Goal: Task Accomplishment & Management: Complete application form

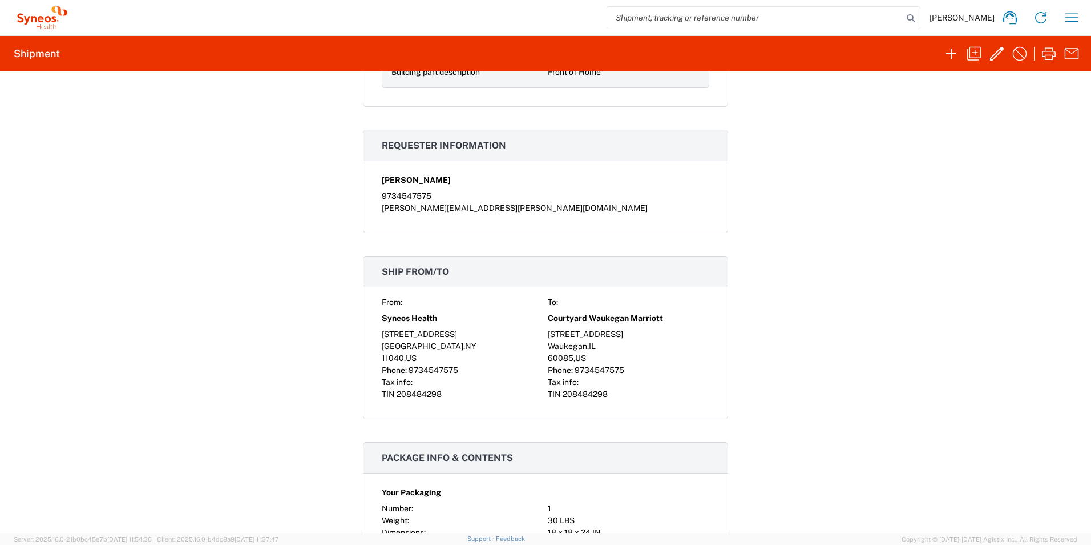
click at [819, 228] on div "Shipment 56488793 Google Maps Documents Account Print Shipment Details Request …" at bounding box center [545, 301] width 1091 height 461
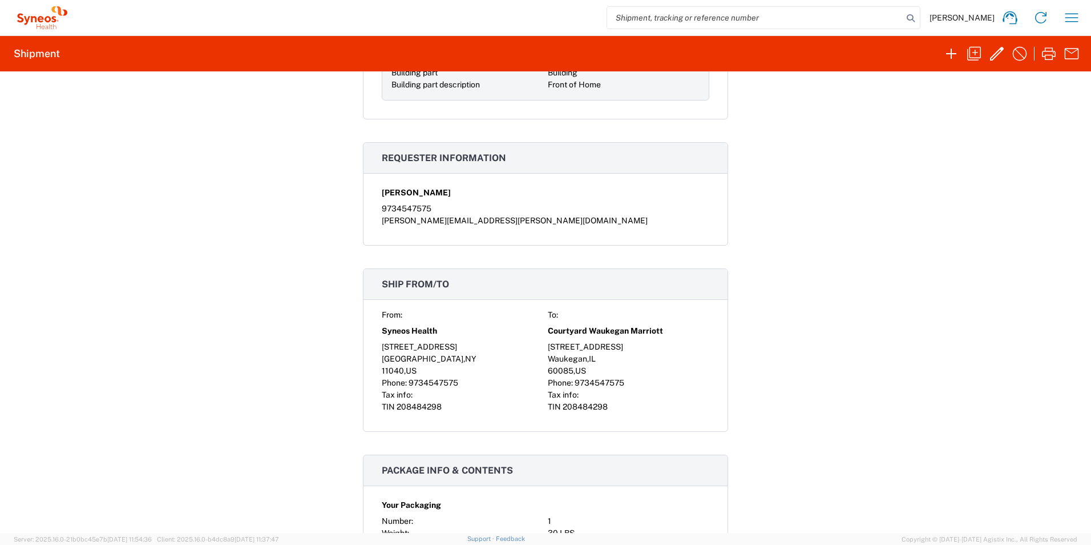
scroll to position [374, 0]
click at [587, 348] on div "[STREET_ADDRESS]" at bounding box center [629, 347] width 162 height 12
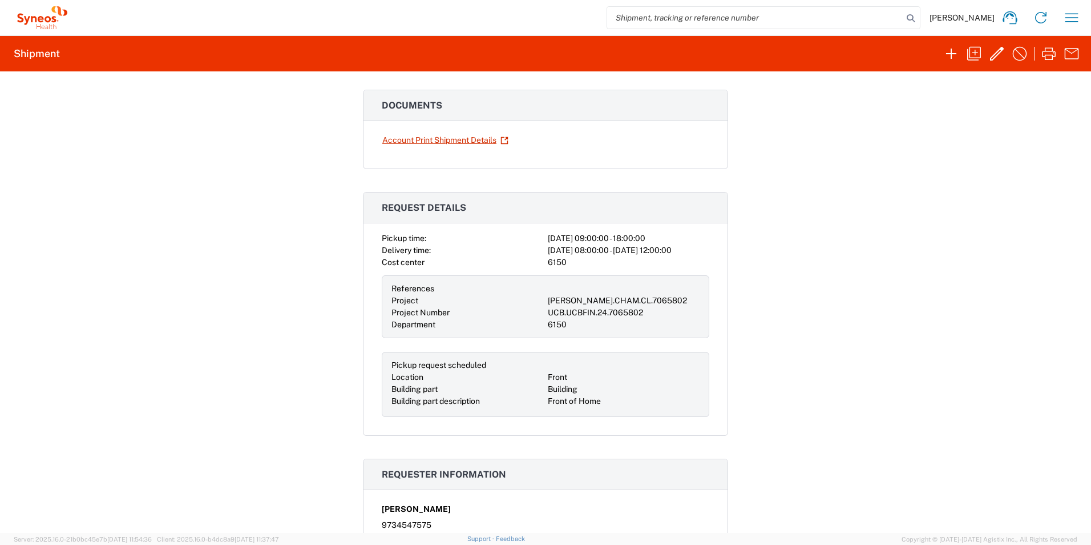
scroll to position [44, 0]
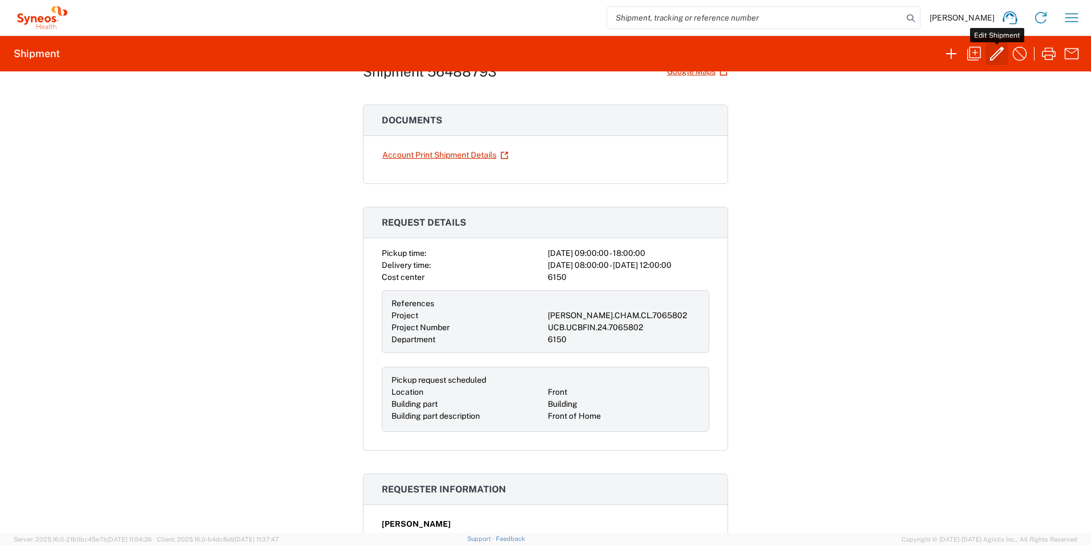
click at [993, 57] on icon "button" at bounding box center [997, 54] width 18 height 18
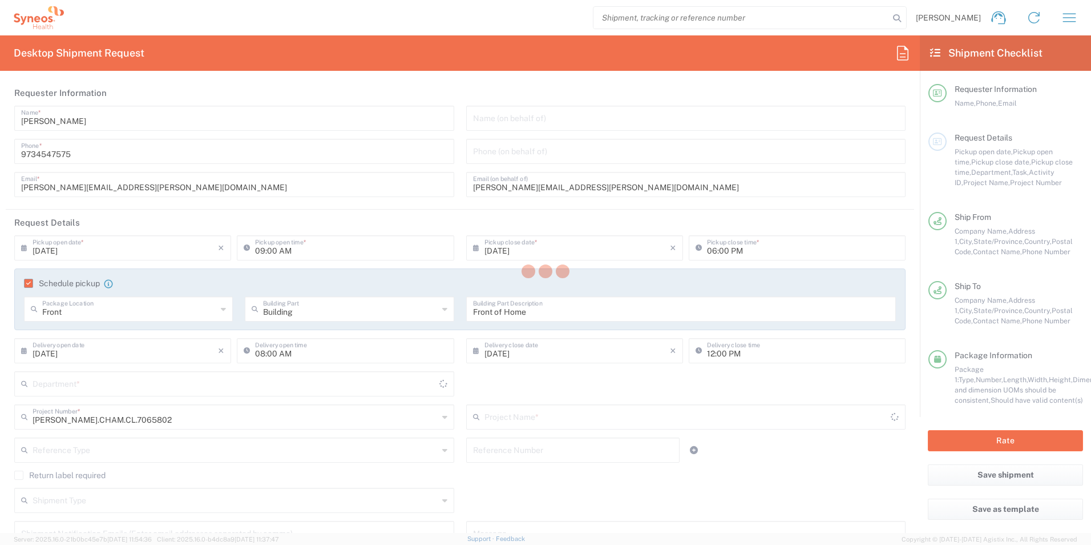
type input "[GEOGRAPHIC_DATA]"
type input "Your Packaging"
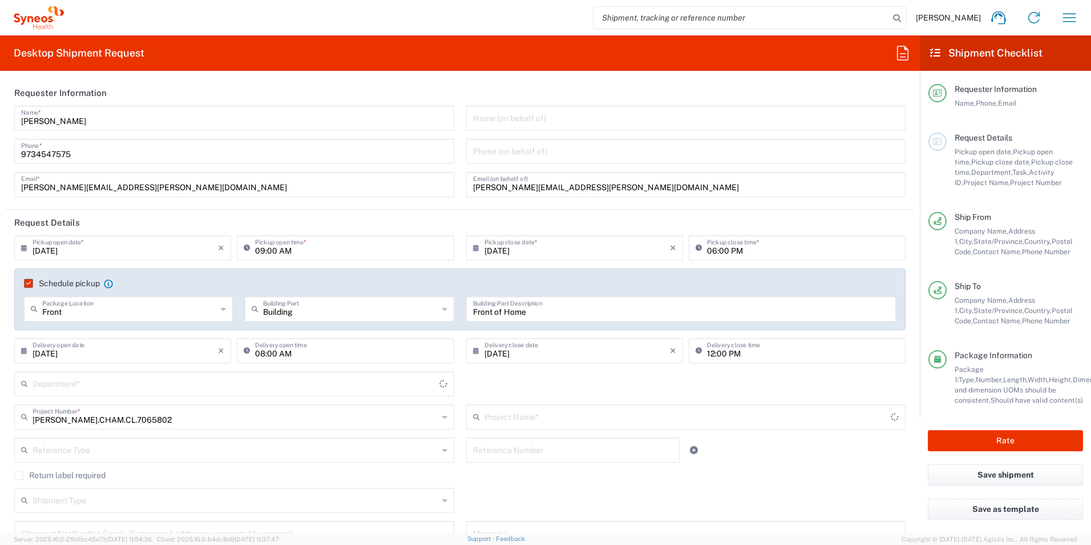
type input "UCB.UCBFIN.24.7065802"
type input "6150"
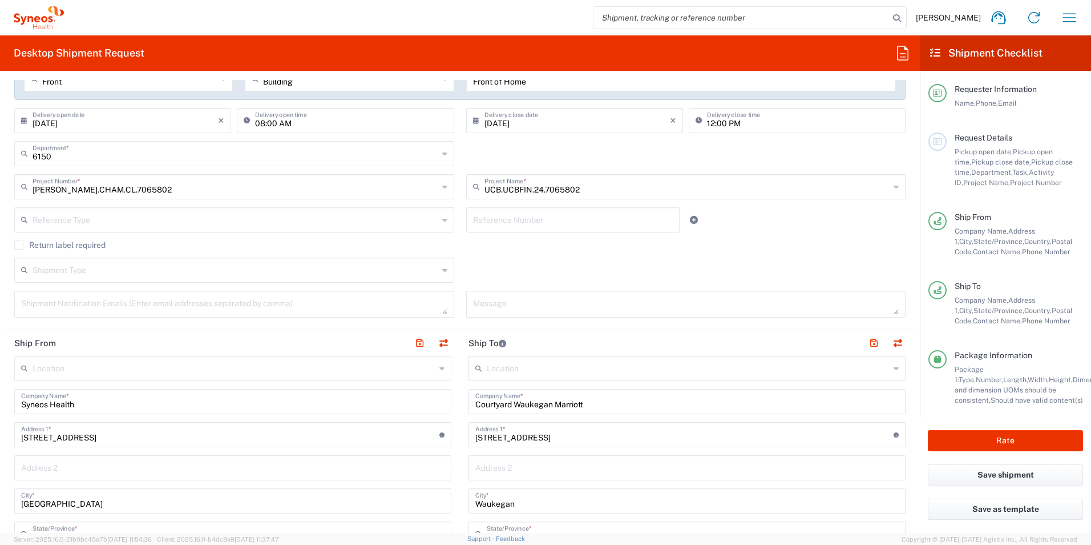
scroll to position [237, 0]
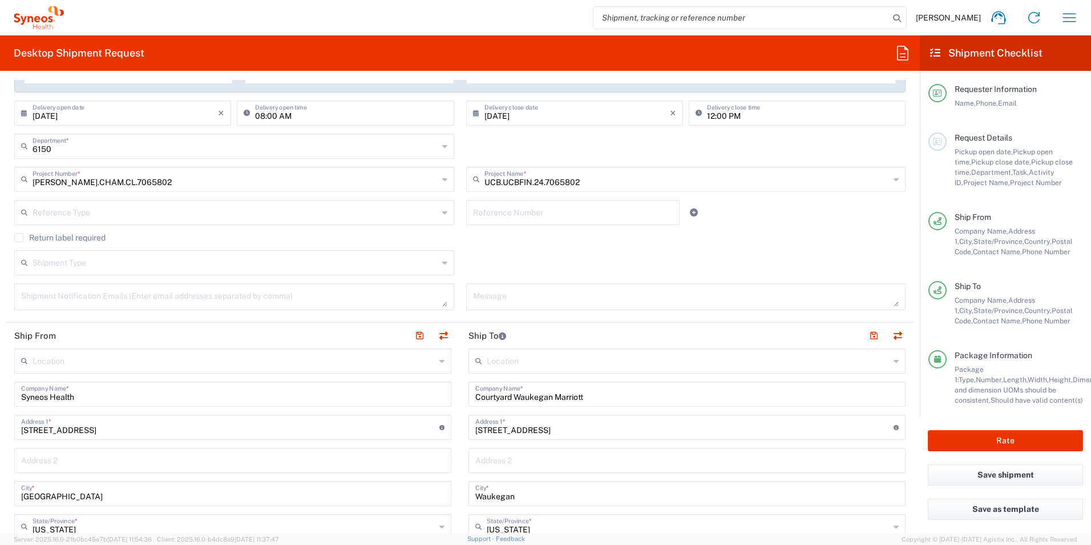
click at [500, 427] on input "[STREET_ADDRESS]" at bounding box center [685, 426] width 418 height 20
click at [500, 427] on input "3800 Northpoint Blvd" at bounding box center [685, 426] width 418 height 20
type input "3800 Northpoint Blvd"
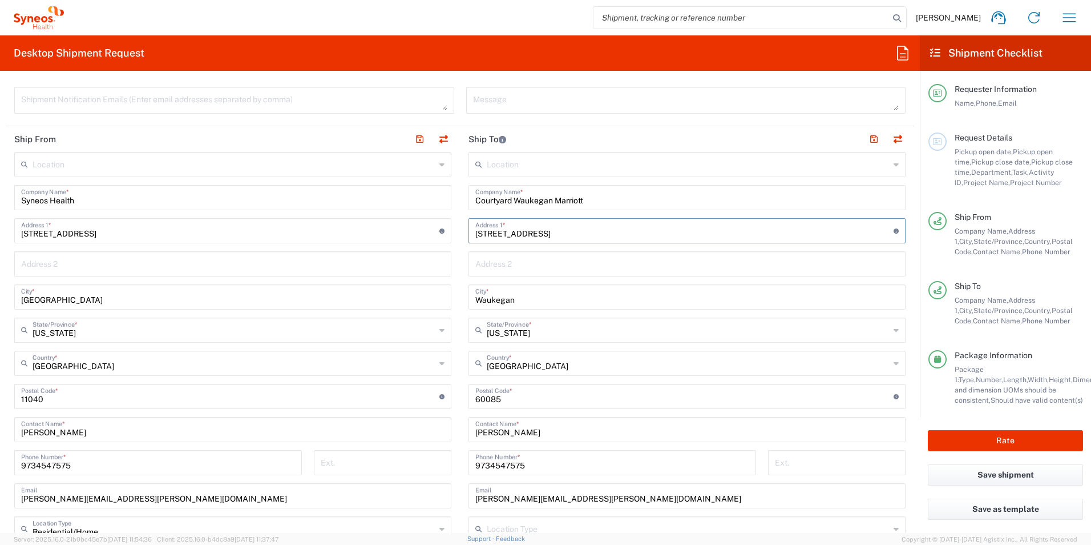
scroll to position [433, 0]
click at [463, 299] on main "Location Addison Whitney LLC-Morrisvile NC US Barcelona-Syneos Health BioSector…" at bounding box center [687, 392] width 454 height 480
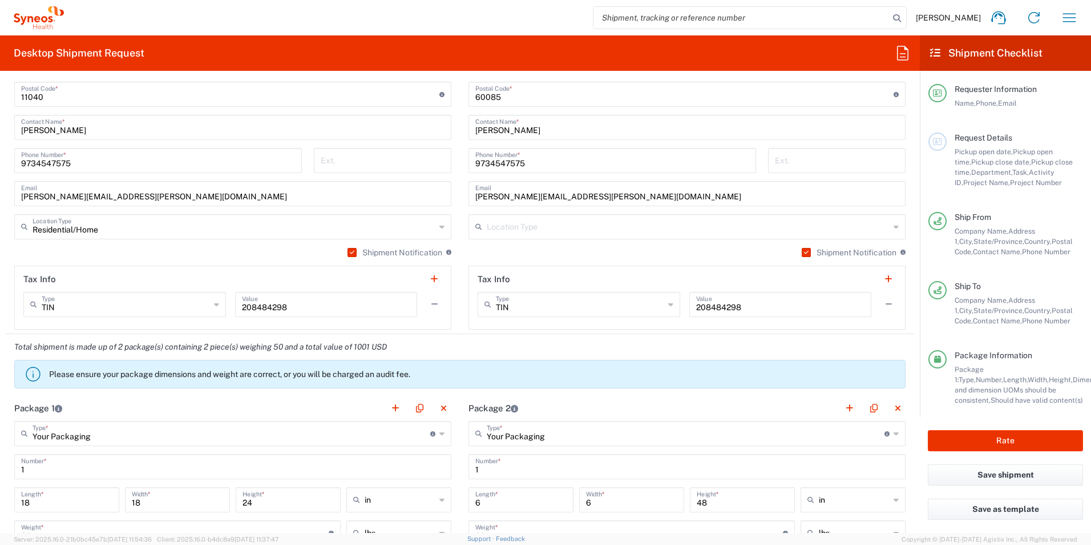
scroll to position [735, 0]
click at [501, 221] on input "text" at bounding box center [688, 226] width 403 height 20
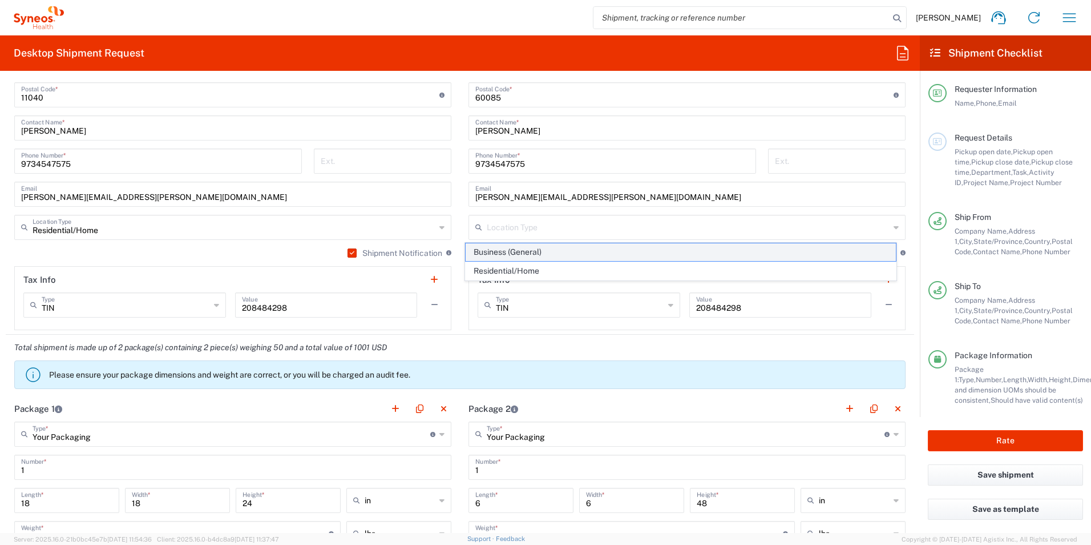
click at [496, 250] on span "Business (General)" at bounding box center [681, 252] width 431 height 18
type input "Business (General)"
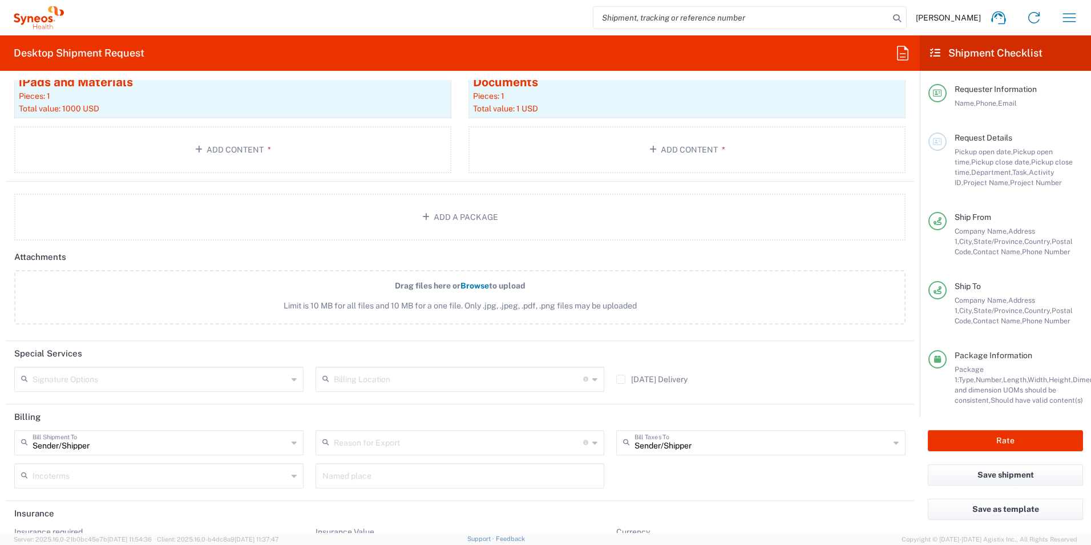
scroll to position [1309, 0]
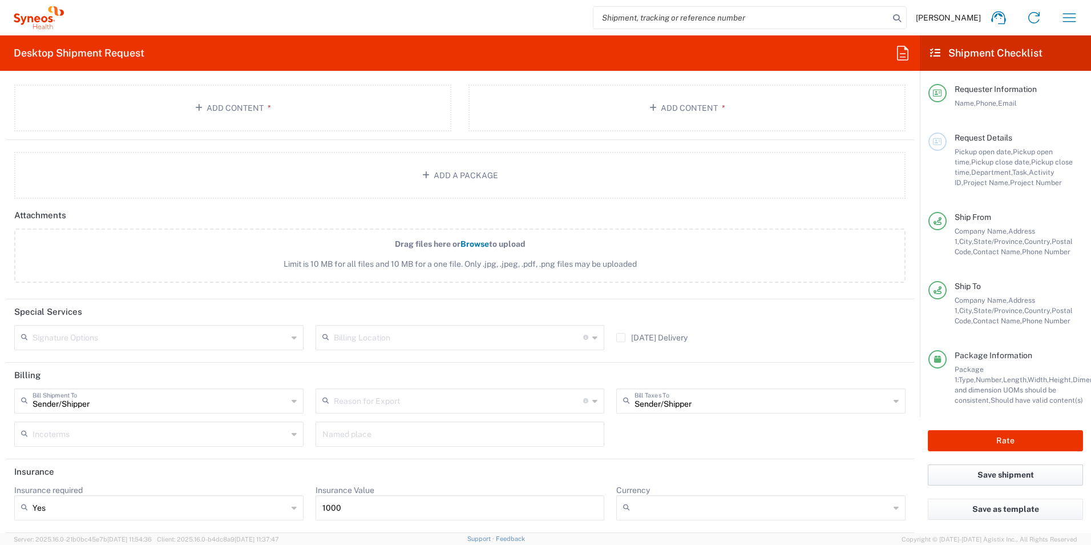
click at [1005, 473] on button "Save shipment" at bounding box center [1005, 474] width 155 height 21
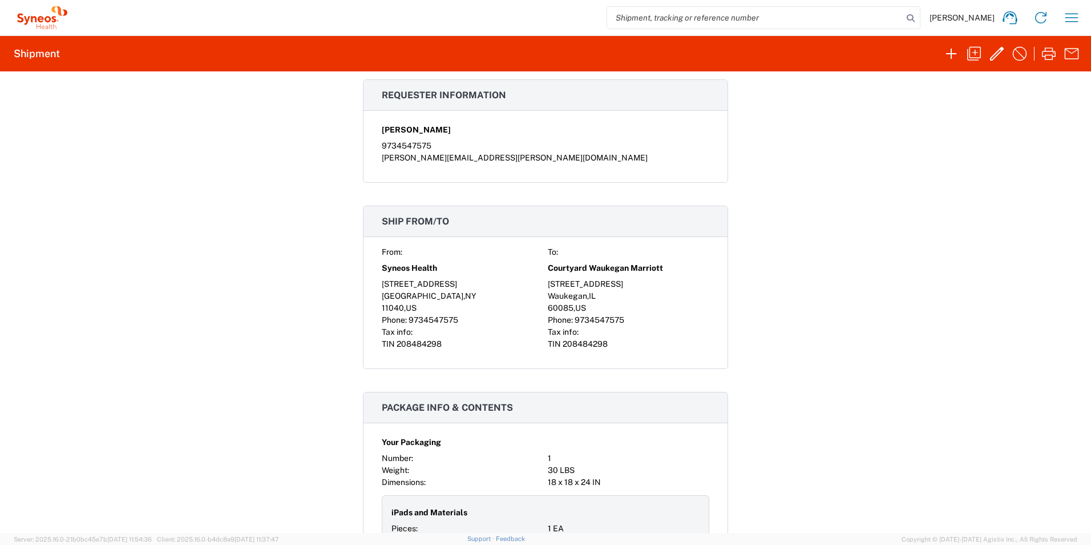
scroll to position [271, 0]
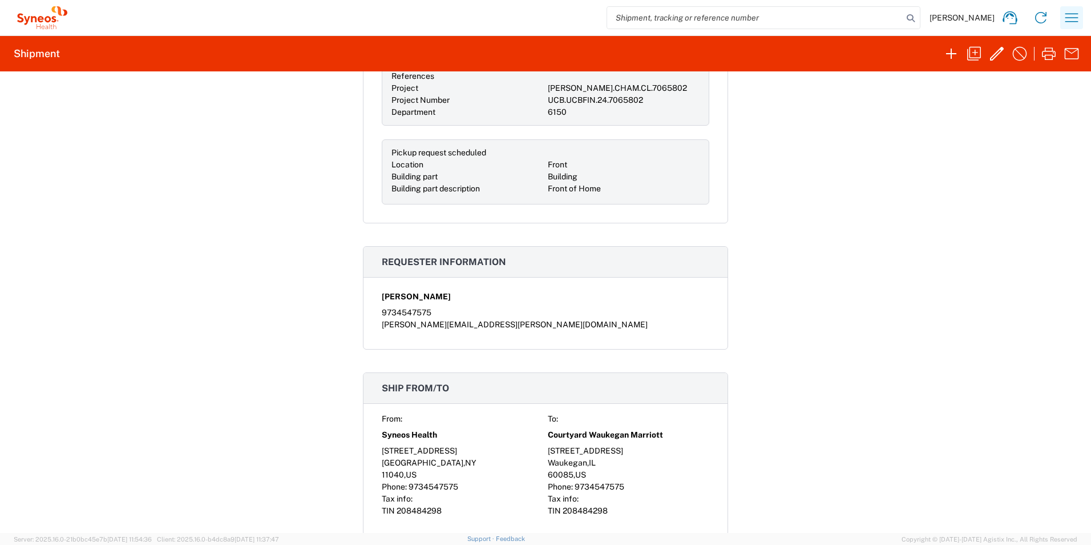
click at [1065, 15] on icon "button" at bounding box center [1072, 18] width 18 height 18
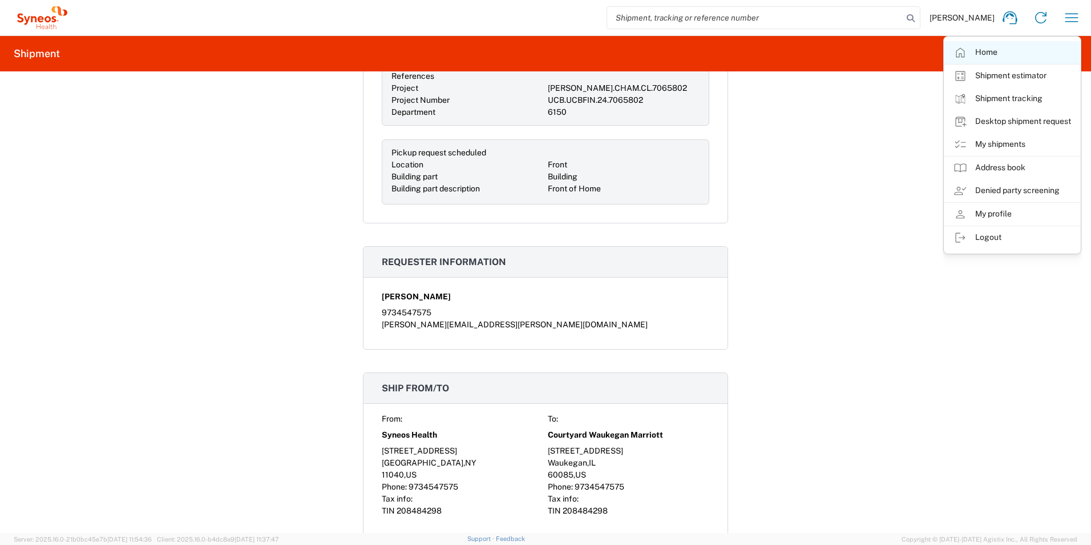
click at [980, 50] on link "Home" at bounding box center [1013, 52] width 136 height 23
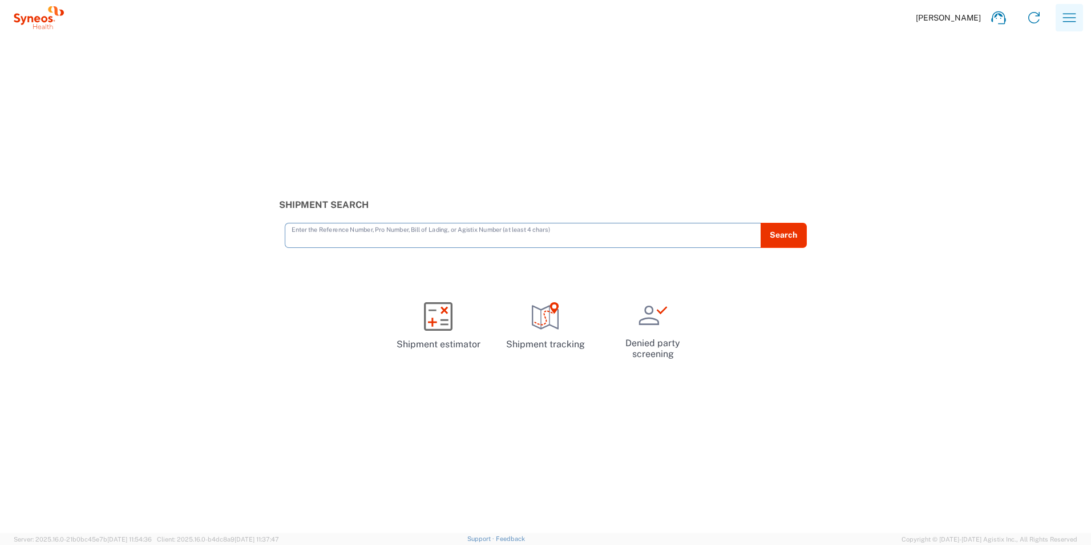
click at [1071, 21] on icon "button" at bounding box center [1070, 18] width 18 height 18
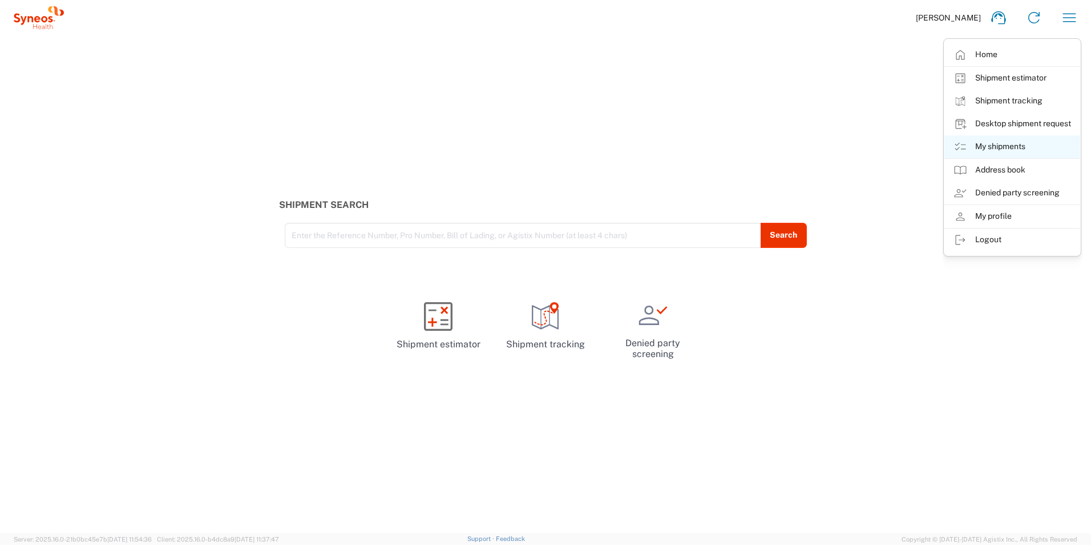
click at [986, 143] on link "My shipments" at bounding box center [1013, 146] width 136 height 23
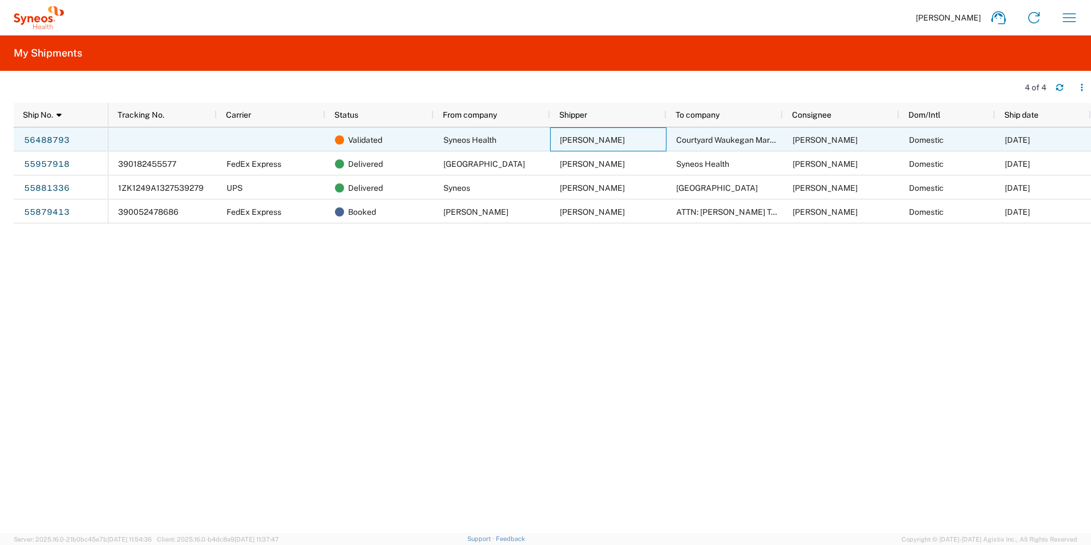
click at [617, 140] on div "Marissa Vitha" at bounding box center [608, 139] width 116 height 24
click at [542, 139] on div "Syneos Health" at bounding box center [492, 139] width 116 height 24
click at [54, 141] on link "56488793" at bounding box center [46, 140] width 47 height 18
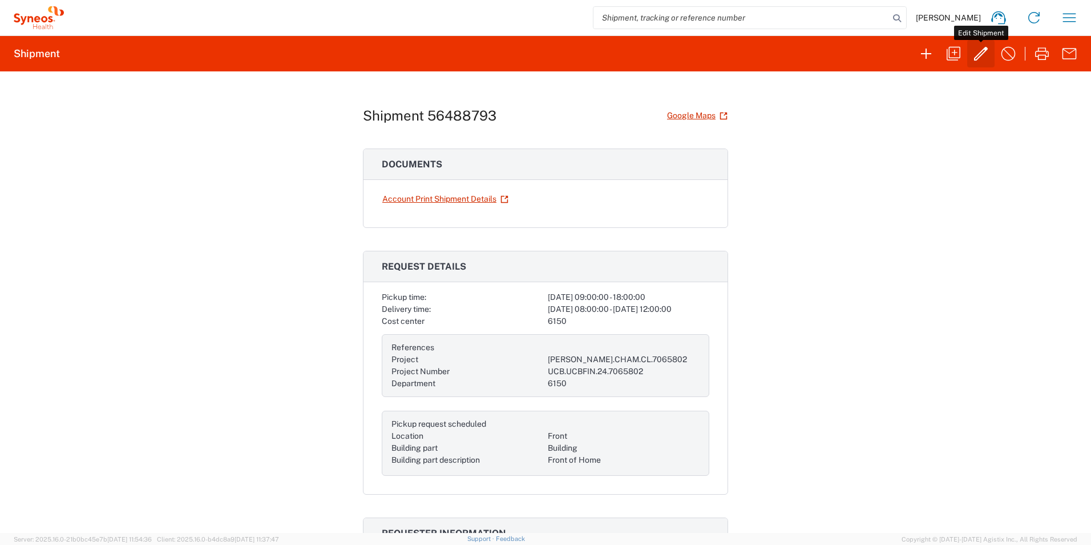
click at [980, 52] on icon "button" at bounding box center [981, 54] width 18 height 18
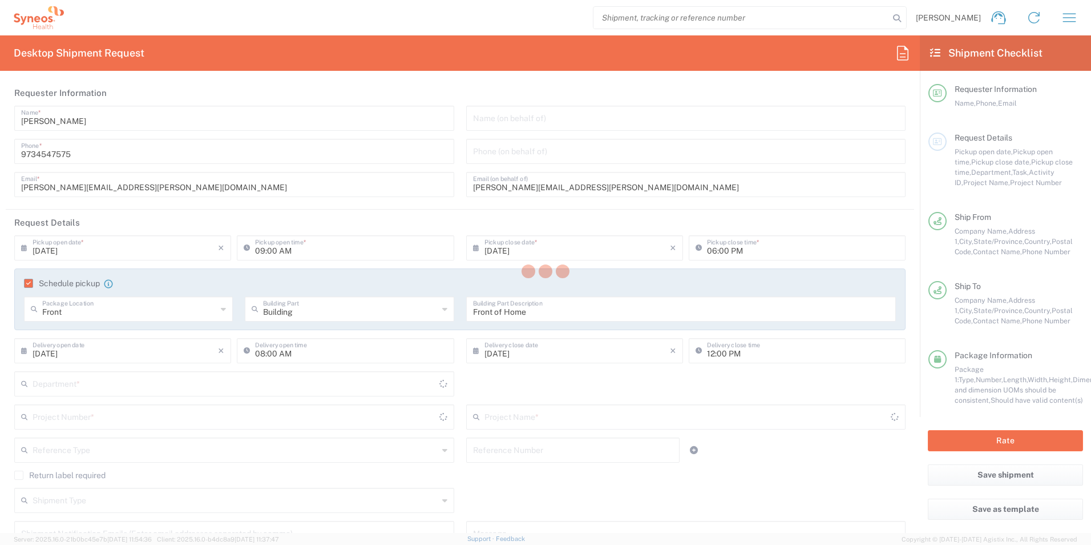
type input "6150"
type input "[PERSON_NAME].CHAM.CL.7065802"
type input "UCB.UCBFIN.24.7065802"
type input "New York"
type input "Illinois"
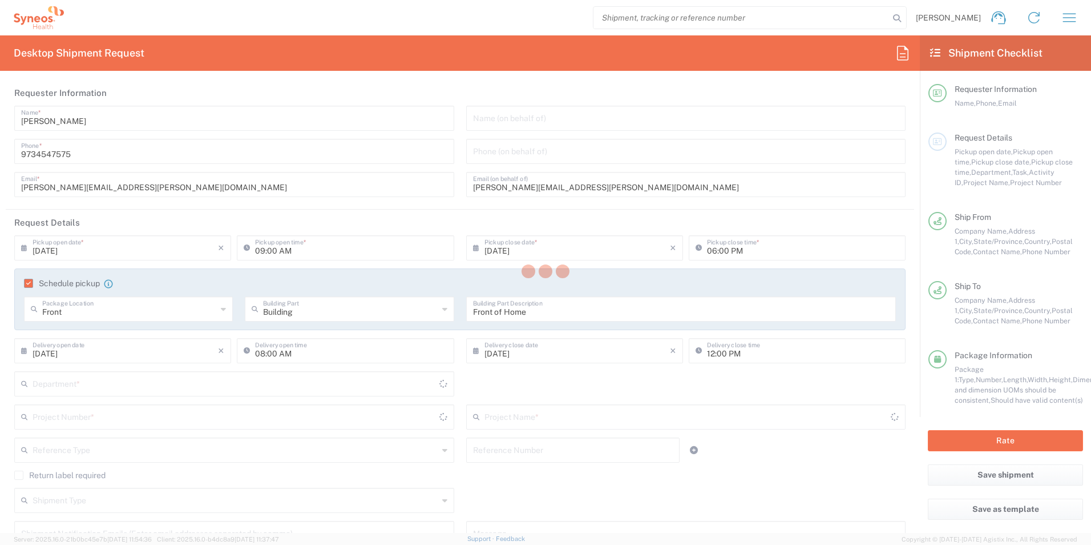
type input "Your Packaging"
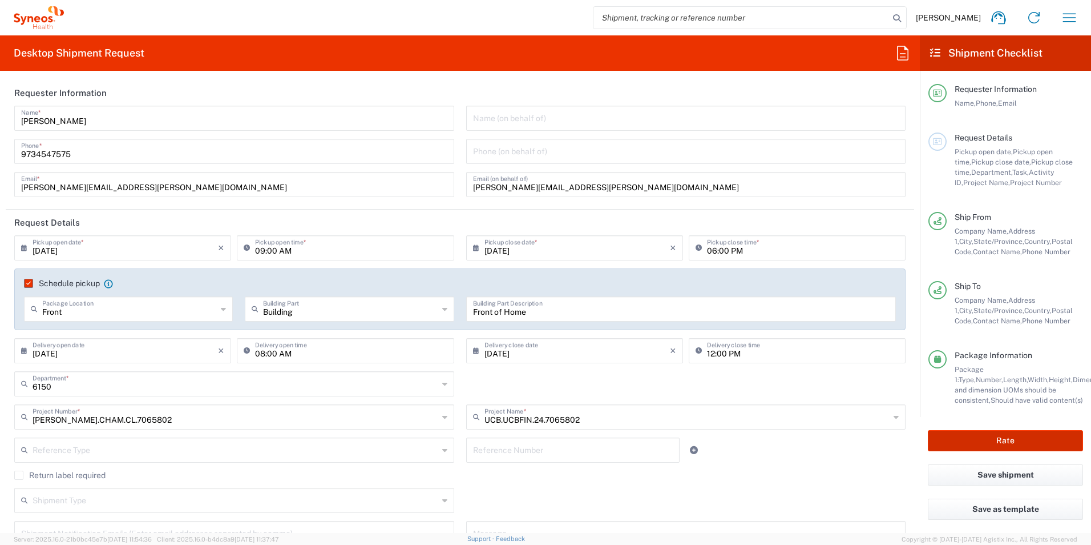
click at [997, 436] on button "Rate" at bounding box center [1005, 440] width 155 height 21
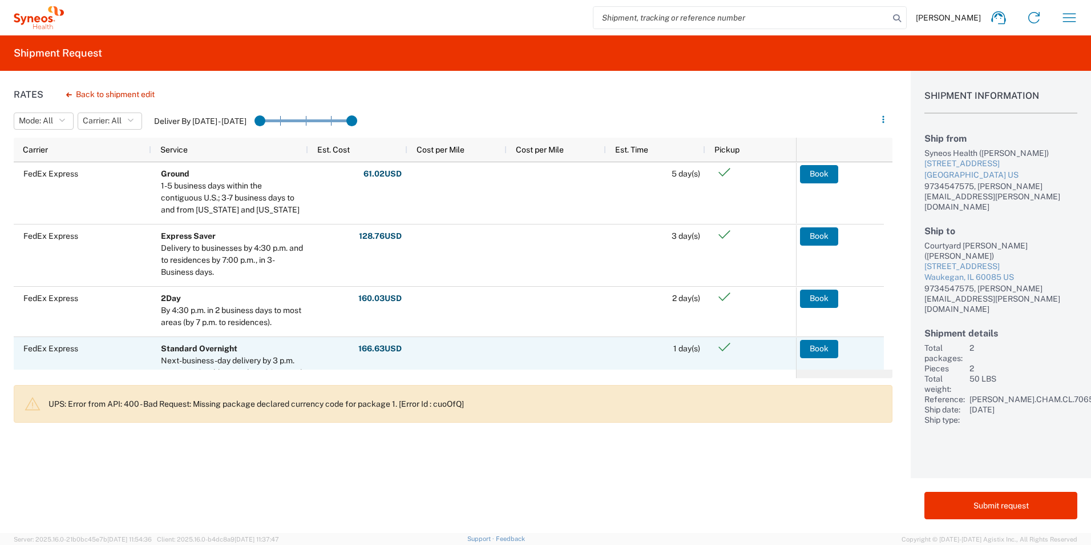
scroll to position [2, 0]
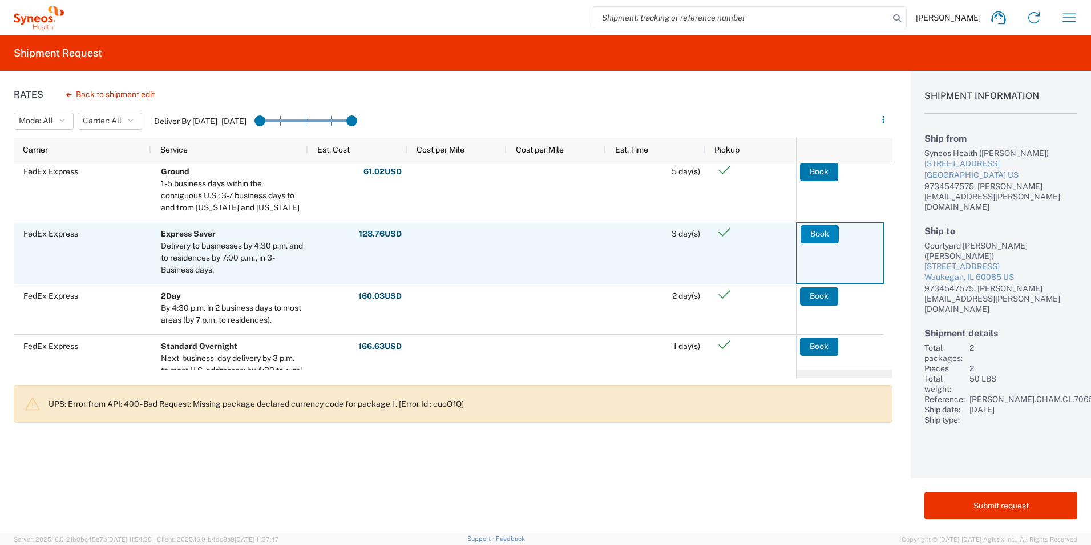
click at [815, 235] on button "Book" at bounding box center [820, 234] width 38 height 18
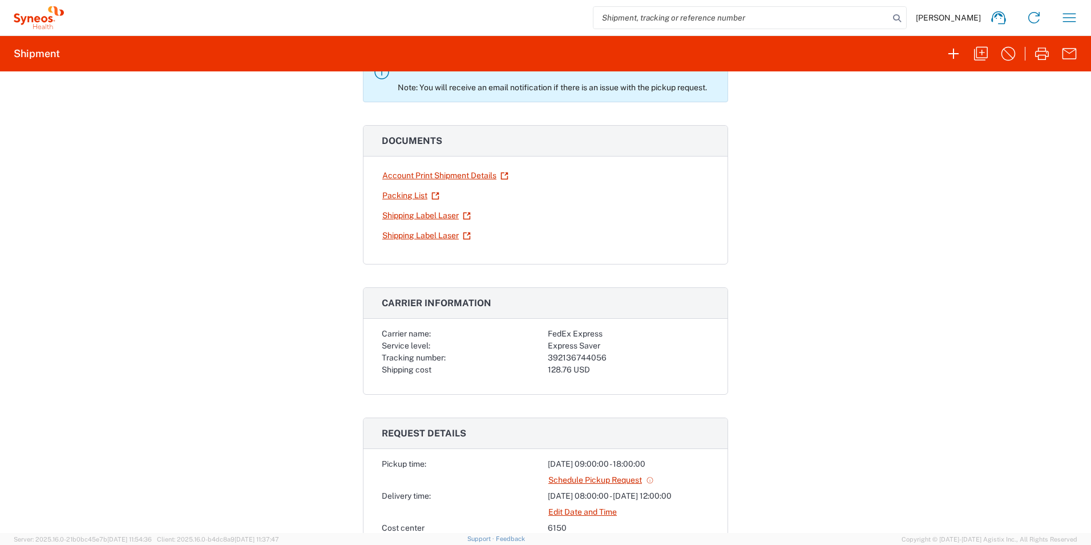
scroll to position [106, 0]
click at [436, 218] on link "Shipping Label Laser" at bounding box center [427, 216] width 90 height 20
click at [433, 237] on link "Shipping Label Laser" at bounding box center [427, 236] width 90 height 20
click at [436, 172] on link "Account Print Shipment Details" at bounding box center [445, 176] width 127 height 20
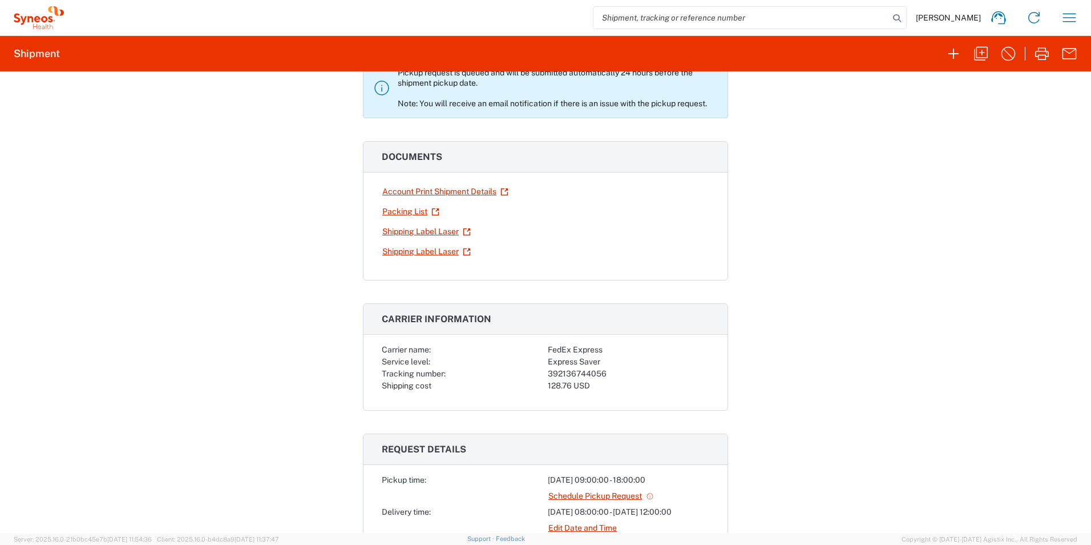
scroll to position [90, 0]
click at [562, 374] on div "392136744056" at bounding box center [629, 374] width 162 height 12
drag, startPoint x: 562, startPoint y: 374, endPoint x: 637, endPoint y: 386, distance: 76.3
click at [637, 386] on div "128.76 USD" at bounding box center [629, 386] width 162 height 12
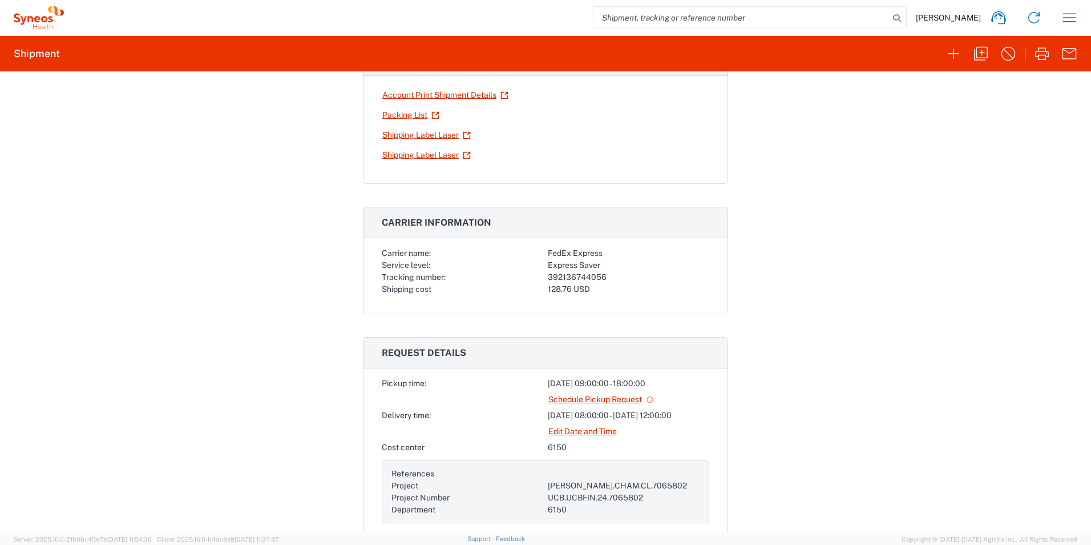
scroll to position [187, 0]
click at [584, 432] on link "Edit Date and Time" at bounding box center [583, 431] width 70 height 20
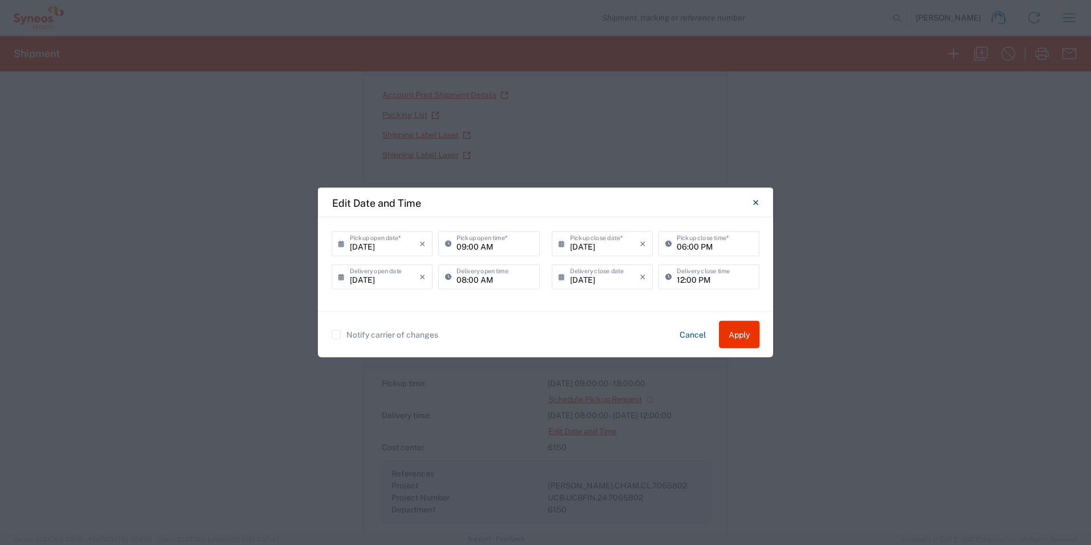
click at [374, 284] on input "08/19/2025" at bounding box center [385, 276] width 70 height 20
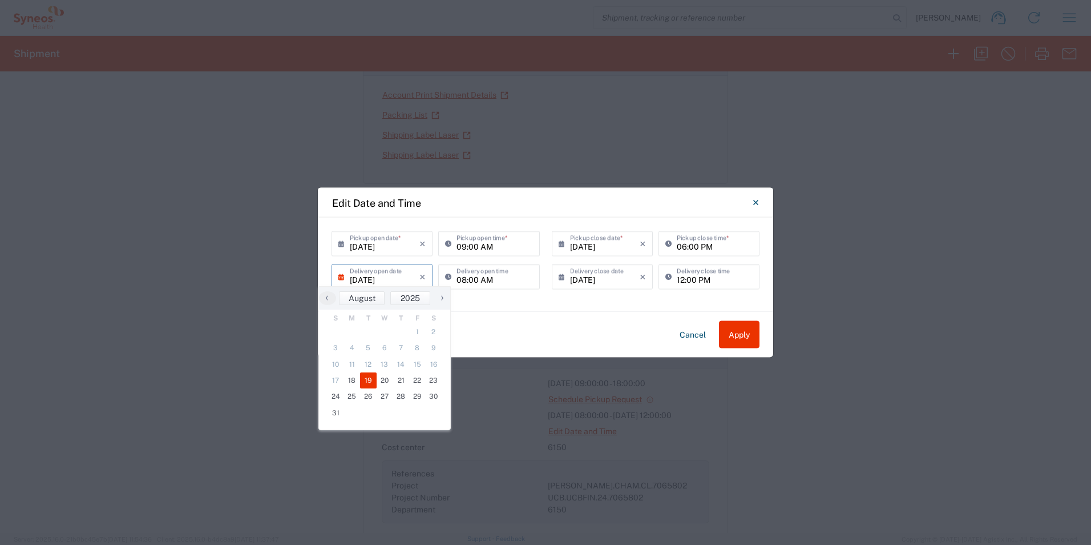
click at [558, 301] on div "08/18/2025 × Pickup open date * Cancel Apply 09:00 AM Pickup open time * 08/18/…" at bounding box center [546, 264] width 456 height 94
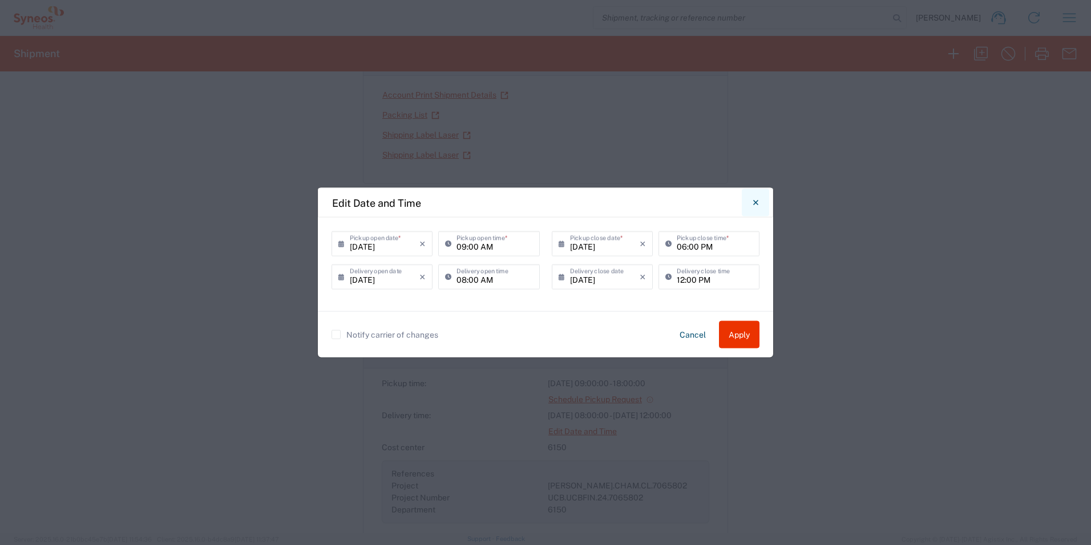
click at [756, 203] on icon "Close" at bounding box center [755, 202] width 5 height 5
